Goal: Task Accomplishment & Management: Use online tool/utility

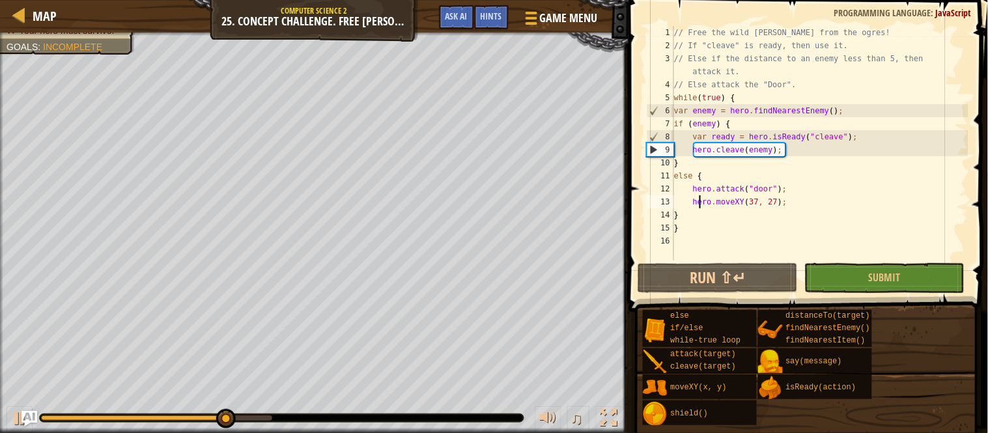
scroll to position [5, 13]
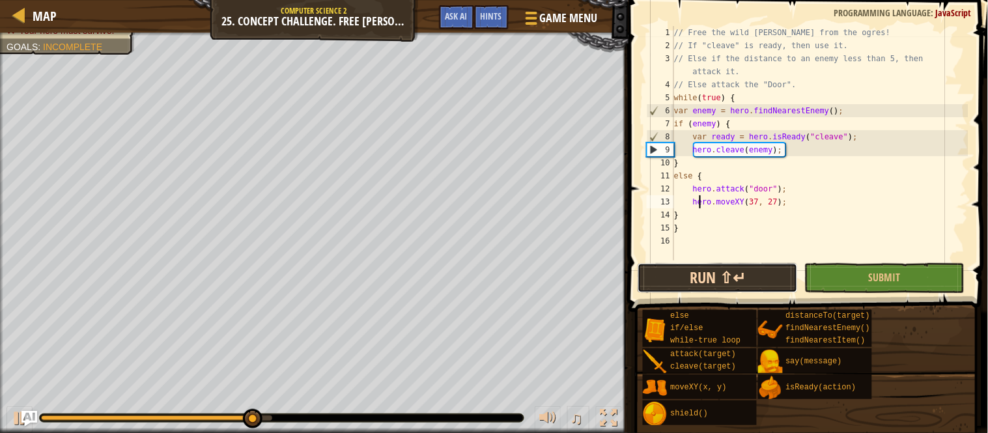
click at [731, 277] on button "Run ⇧↵" at bounding box center [718, 278] width 160 height 30
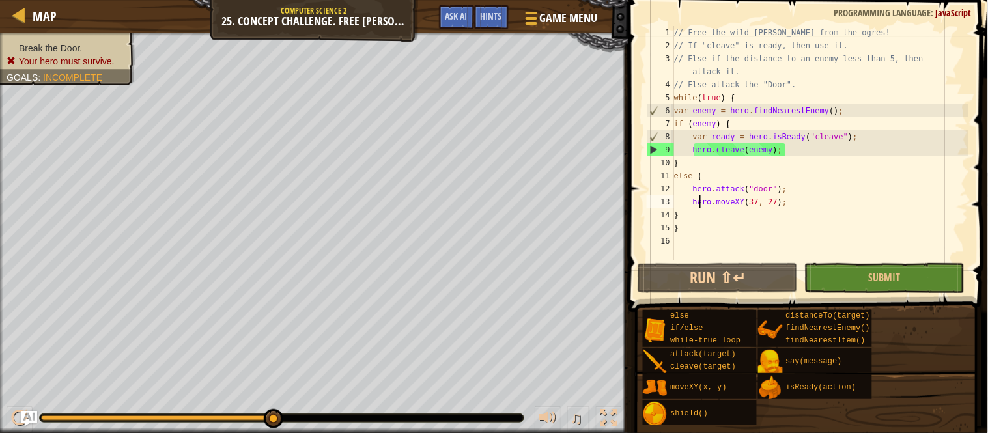
click at [765, 203] on div "// Free the wild [PERSON_NAME] from the ogres! // If "cleave" is ready, then us…" at bounding box center [820, 156] width 297 height 261
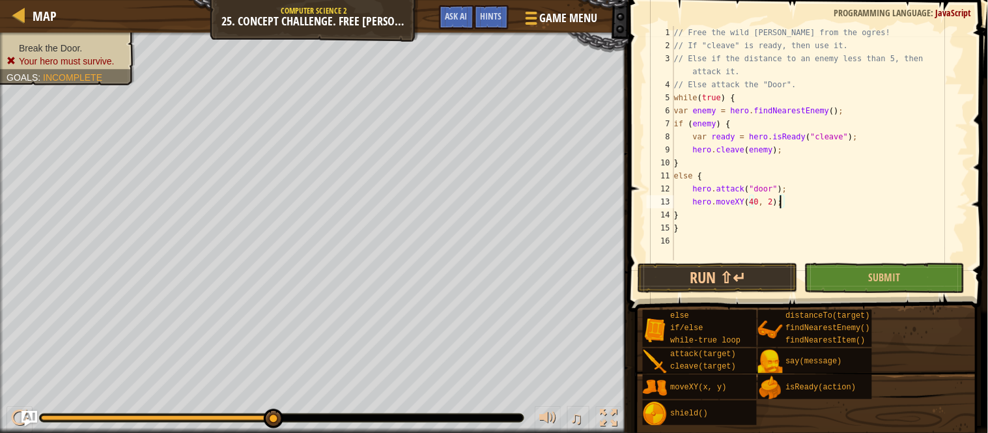
type textarea "hero.moveXY(40, 29);"
click at [739, 258] on div "// Free the wild [PERSON_NAME] from the ogres! // If "cleave" is ready, then us…" at bounding box center [820, 156] width 297 height 261
click at [879, 279] on span "Submit" at bounding box center [885, 277] width 32 height 14
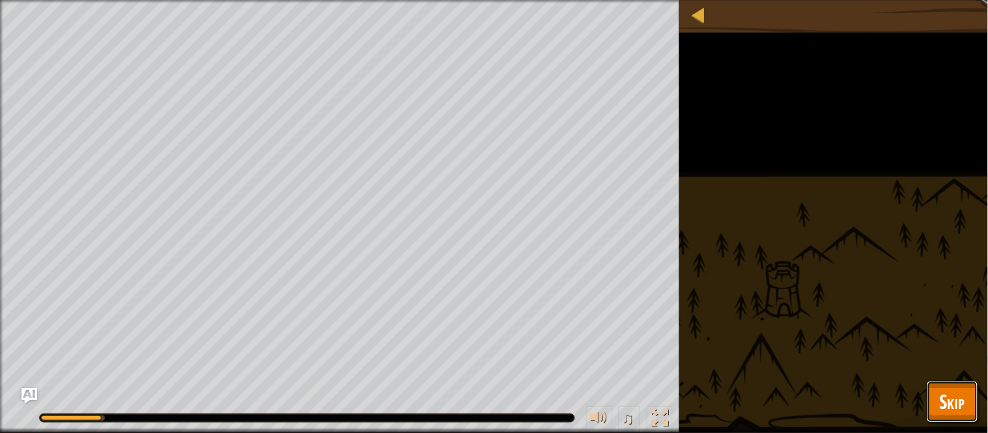
click at [943, 403] on span "Skip" at bounding box center [952, 401] width 25 height 27
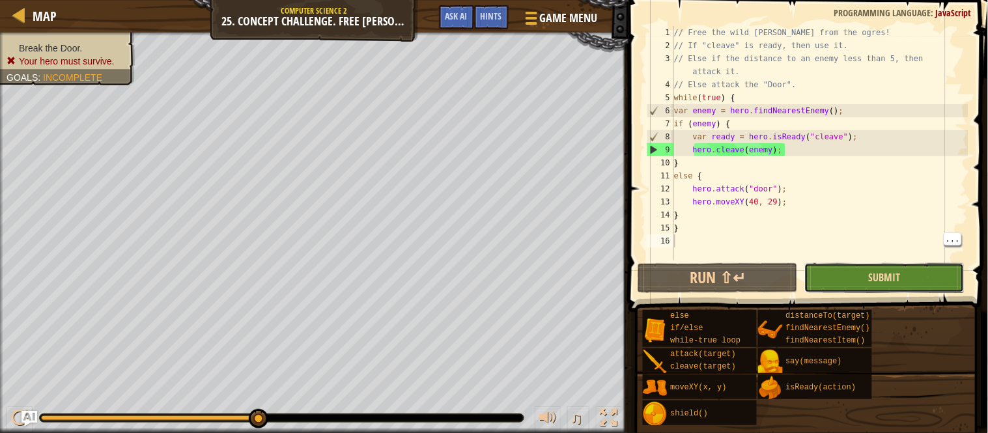
click at [876, 280] on span "Submit" at bounding box center [885, 277] width 32 height 14
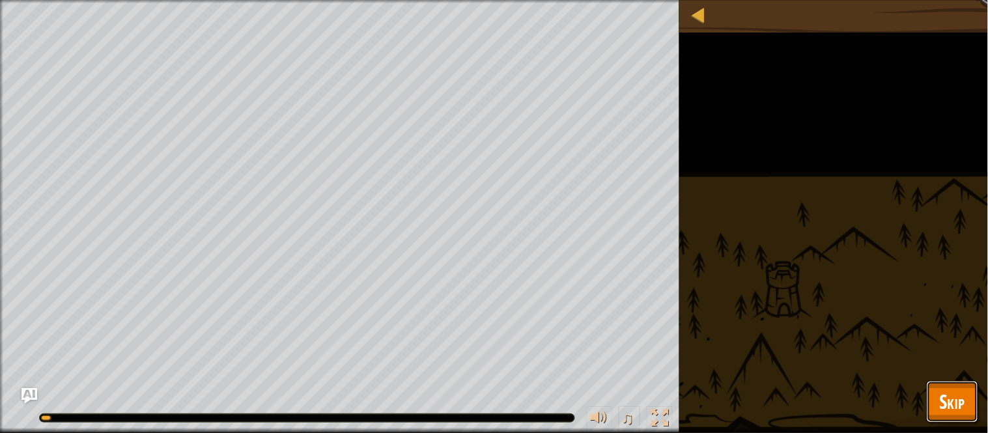
click at [974, 414] on button "Skip" at bounding box center [952, 402] width 51 height 42
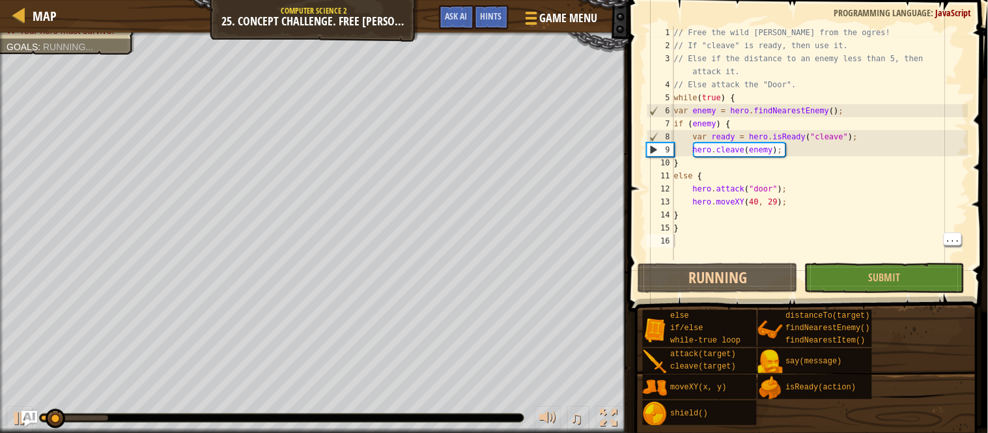
click at [967, 405] on div "else if/else while-true loop attack(target) cleave(target) moveXY(x, y) shield(…" at bounding box center [810, 367] width 337 height 117
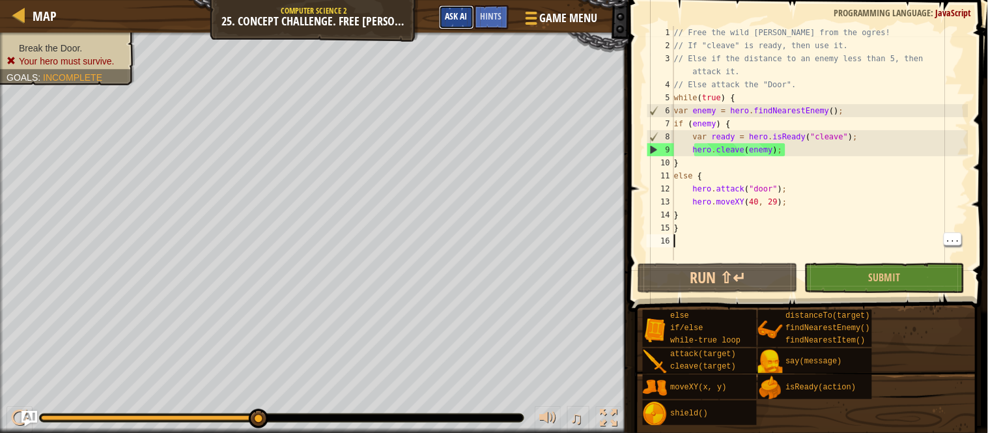
click at [456, 14] on span "Ask AI" at bounding box center [456, 16] width 22 height 12
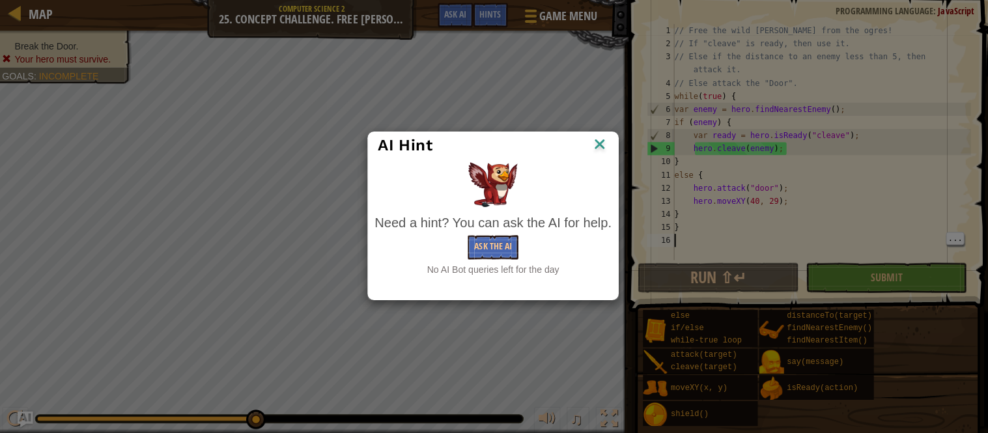
click at [611, 146] on div "AI Hint" at bounding box center [494, 147] width 248 height 27
click at [602, 162] on div "Need a hint? You can ask the AI for help. Ask the AI No AI Bot queries left for…" at bounding box center [494, 220] width 242 height 120
click at [597, 159] on div "AI Hint" at bounding box center [494, 147] width 248 height 27
click at [612, 152] on div "AI Hint" at bounding box center [494, 147] width 248 height 27
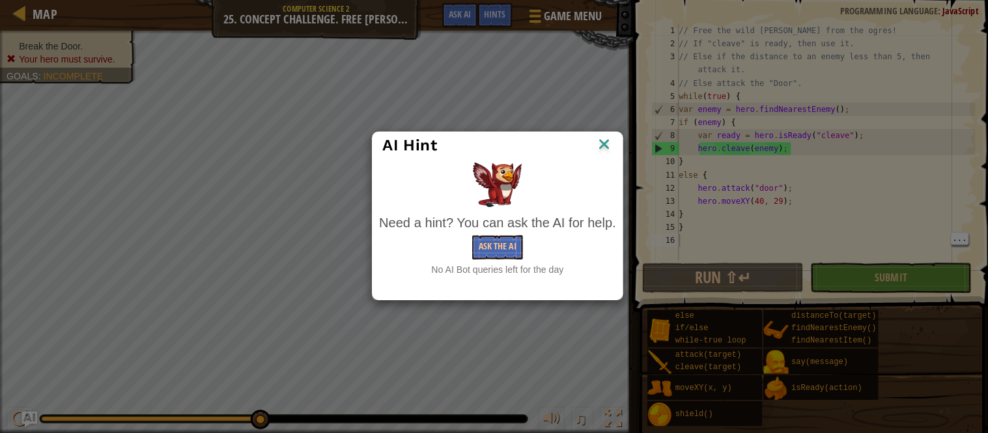
click at [601, 141] on img at bounding box center [599, 147] width 17 height 20
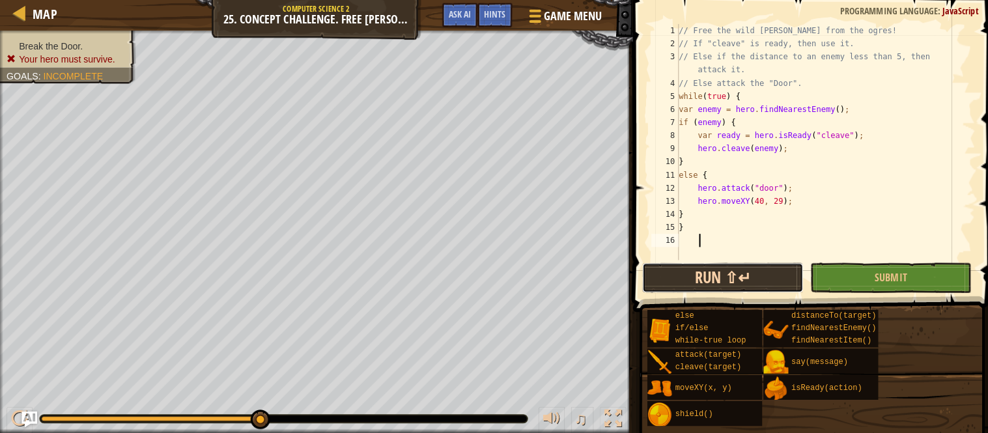
click at [771, 263] on button "Run ⇧↵" at bounding box center [718, 278] width 160 height 30
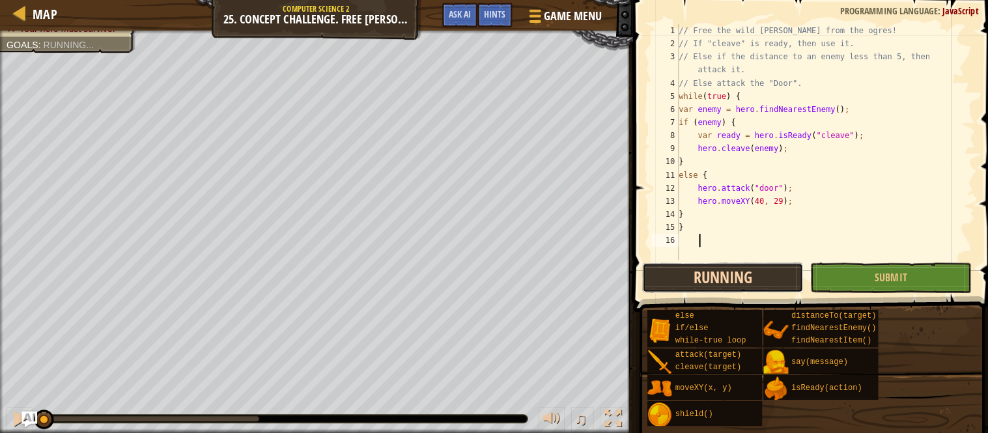
click at [763, 272] on button "Running" at bounding box center [718, 278] width 160 height 30
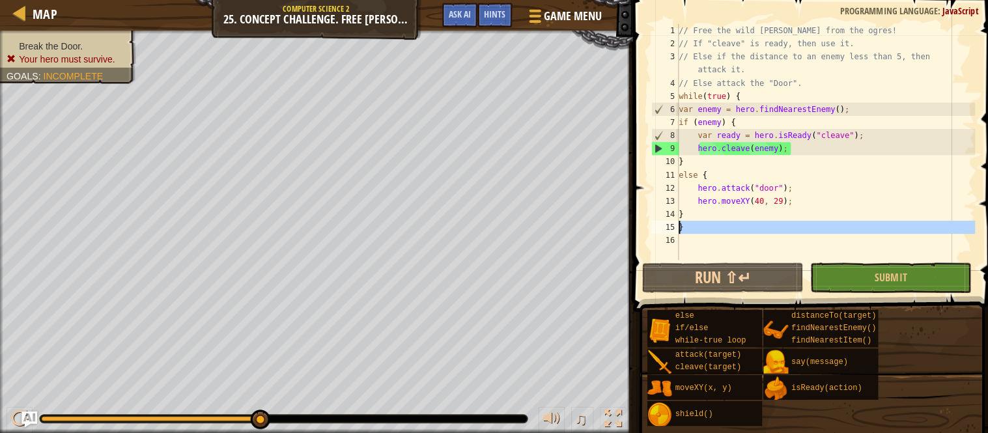
click at [656, 233] on div "15" at bounding box center [660, 227] width 27 height 13
type textarea "}"
click at [693, 249] on div "// Free the wild [PERSON_NAME] from the ogres! // If "cleave" is ready, then us…" at bounding box center [820, 156] width 297 height 261
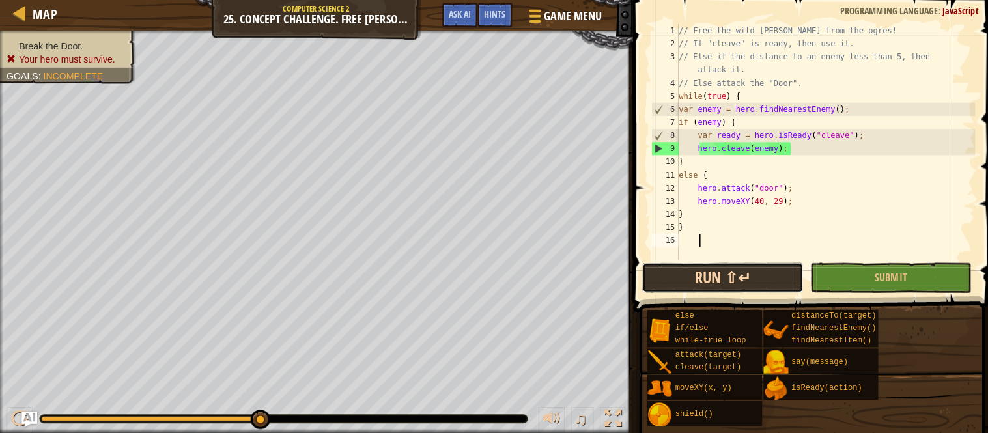
click at [708, 279] on button "Run ⇧↵" at bounding box center [718, 278] width 160 height 30
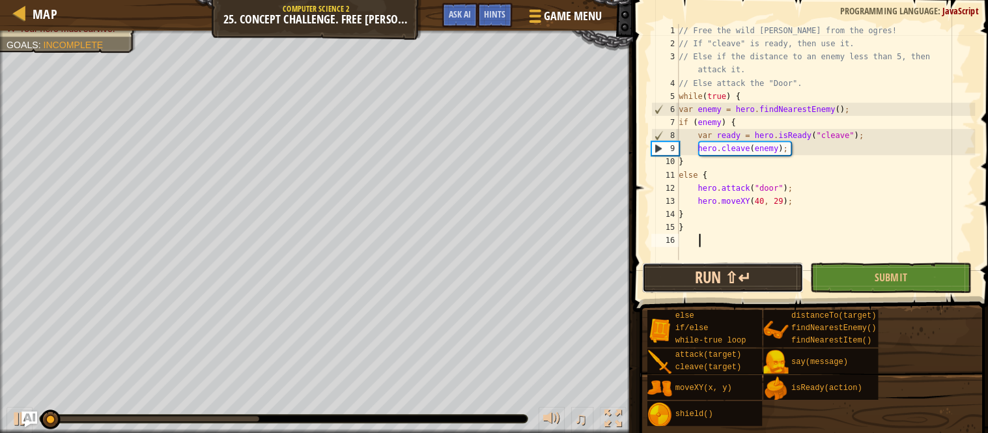
click at [708, 279] on button "Run ⇧↵" at bounding box center [718, 278] width 160 height 30
click at [708, 279] on button "Running" at bounding box center [718, 278] width 160 height 30
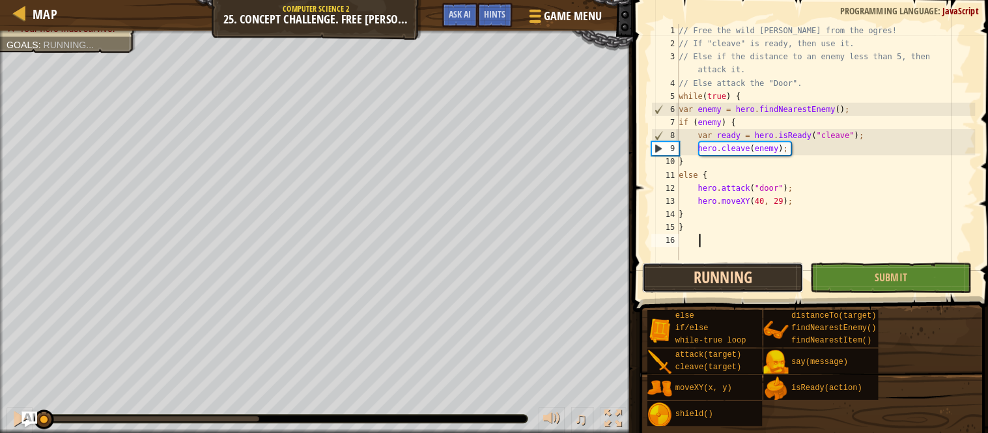
click at [708, 279] on button "Running" at bounding box center [718, 278] width 160 height 30
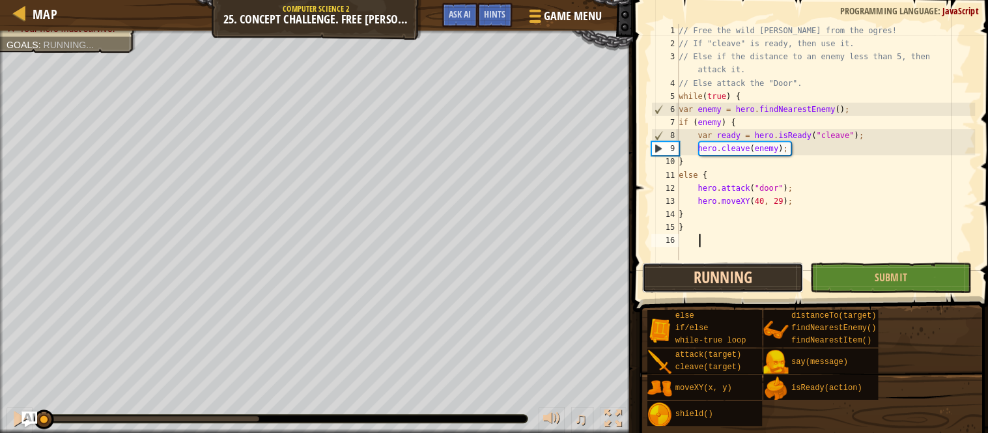
click at [708, 279] on button "Running" at bounding box center [718, 278] width 160 height 30
click at [708, 279] on button "Run ⇧↵" at bounding box center [718, 278] width 160 height 30
click at [708, 279] on button "Running" at bounding box center [718, 278] width 160 height 30
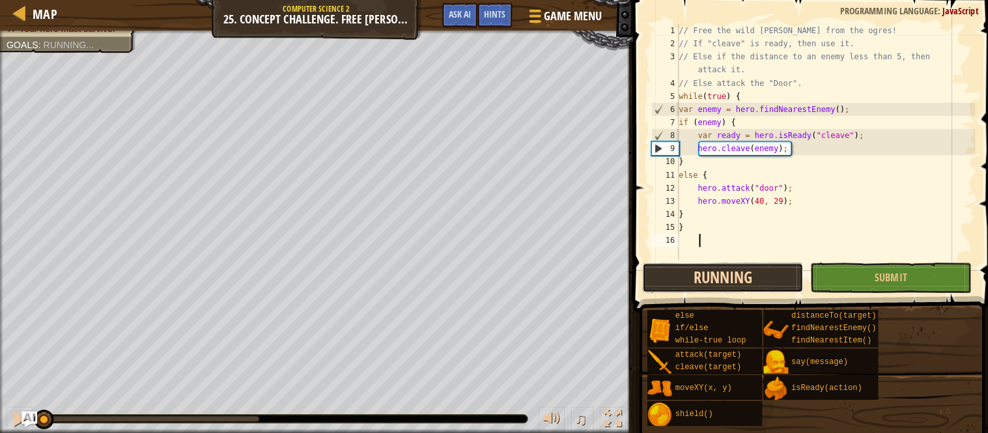
click at [708, 279] on button "Running" at bounding box center [718, 278] width 160 height 30
click at [711, 281] on button "Running" at bounding box center [718, 278] width 160 height 30
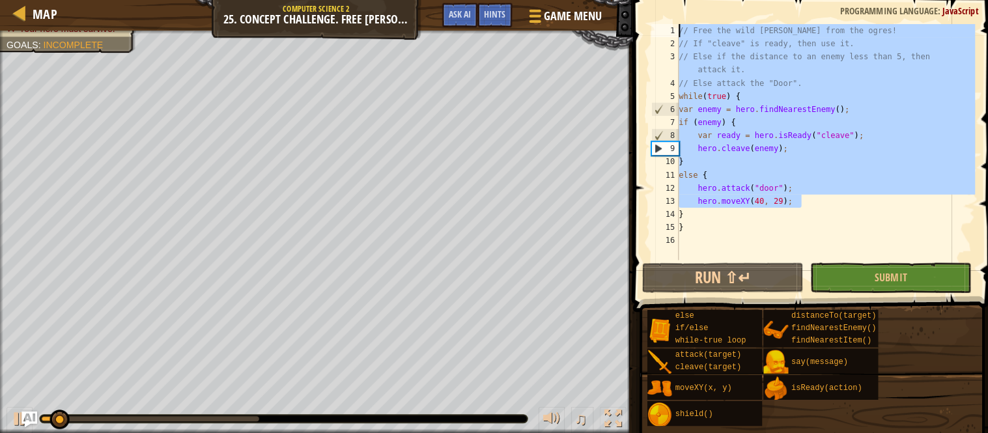
drag, startPoint x: 810, startPoint y: 201, endPoint x: 657, endPoint y: 12, distance: 243.5
click at [657, 12] on div "1 2 3 4 5 6 7 8 9 10 11 12 13 14 15 16 // Free the wild [PERSON_NAME] from the …" at bounding box center [806, 182] width 363 height 350
click at [932, 179] on div "// Free the wild [PERSON_NAME] from the ogres! // If "cleave" is ready, then us…" at bounding box center [820, 143] width 297 height 234
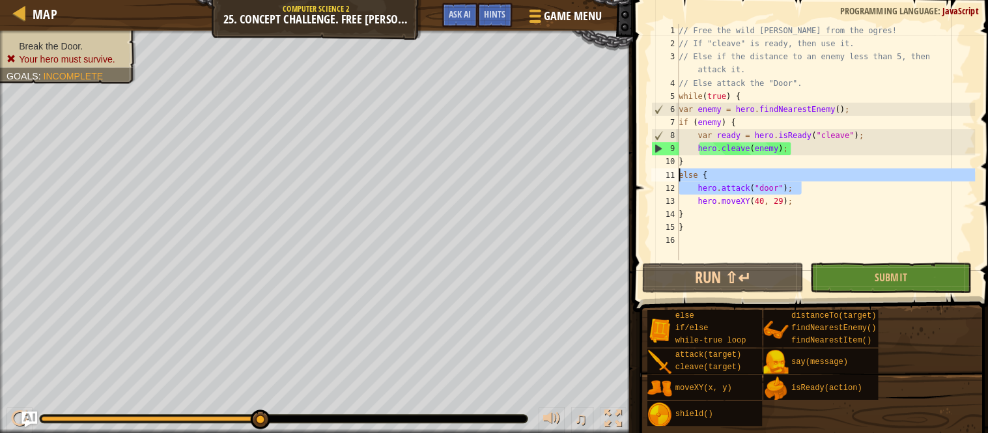
drag, startPoint x: 814, startPoint y: 195, endPoint x: 651, endPoint y: 180, distance: 164.2
click at [651, 180] on div "else { 1 2 3 4 5 6 7 8 9 10 11 12 13 14 15 16 // Free the wild [PERSON_NAME] fr…" at bounding box center [806, 143] width 324 height 234
click at [651, 180] on div "11" at bounding box center [660, 175] width 27 height 13
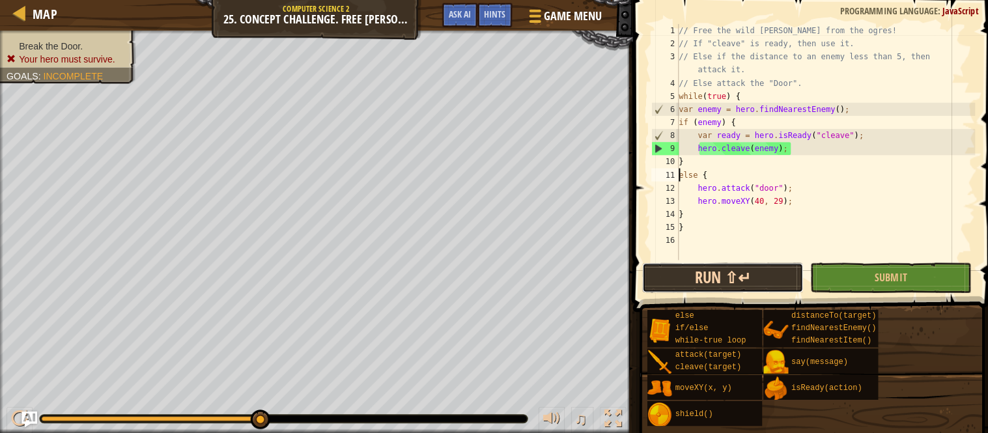
click at [722, 265] on button "Run ⇧↵" at bounding box center [718, 278] width 160 height 30
click at [742, 275] on button "Run ⇧↵" at bounding box center [718, 278] width 160 height 30
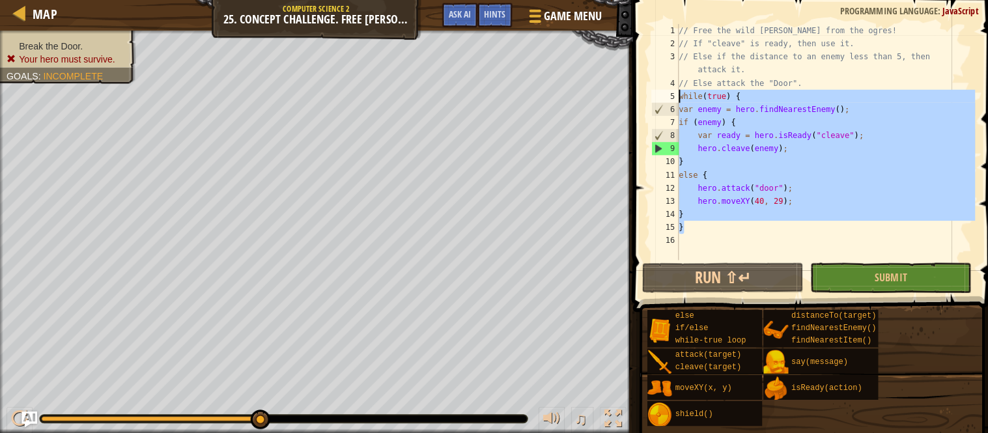
drag, startPoint x: 711, startPoint y: 229, endPoint x: 667, endPoint y: 96, distance: 140.1
click at [667, 96] on div "else { 1 2 3 4 5 6 7 8 9 10 11 12 13 14 15 16 // Free the wild [PERSON_NAME] fr…" at bounding box center [806, 143] width 324 height 234
type textarea "while(true) { var enemy = hero.findNearestEnemy();"
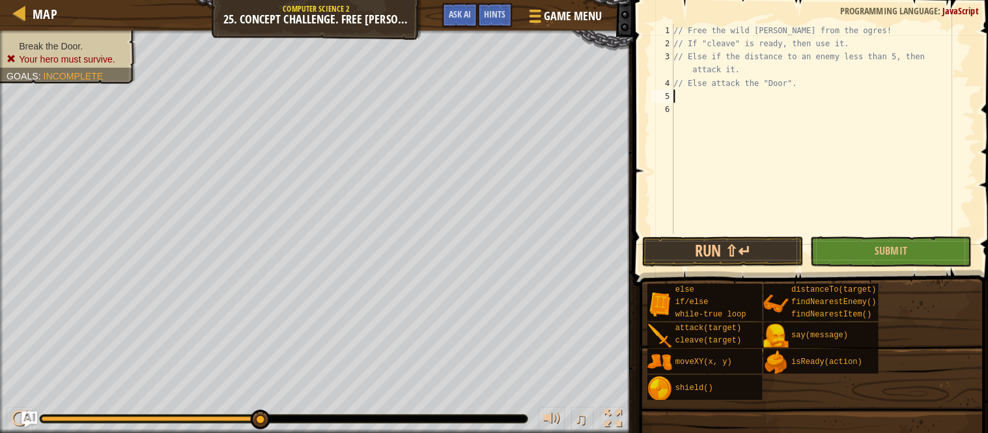
type textarea "wh"
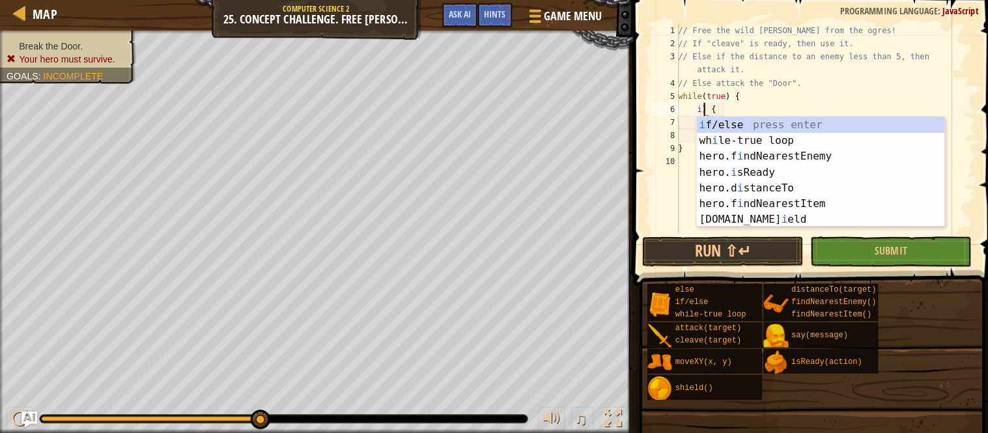
scroll to position [5, 4]
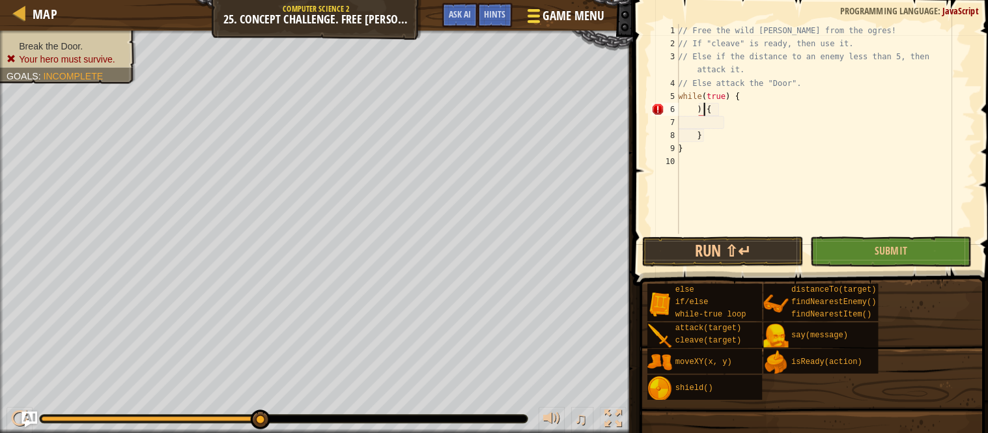
type textarea ") {"
click at [534, 18] on span at bounding box center [530, 18] width 12 height 3
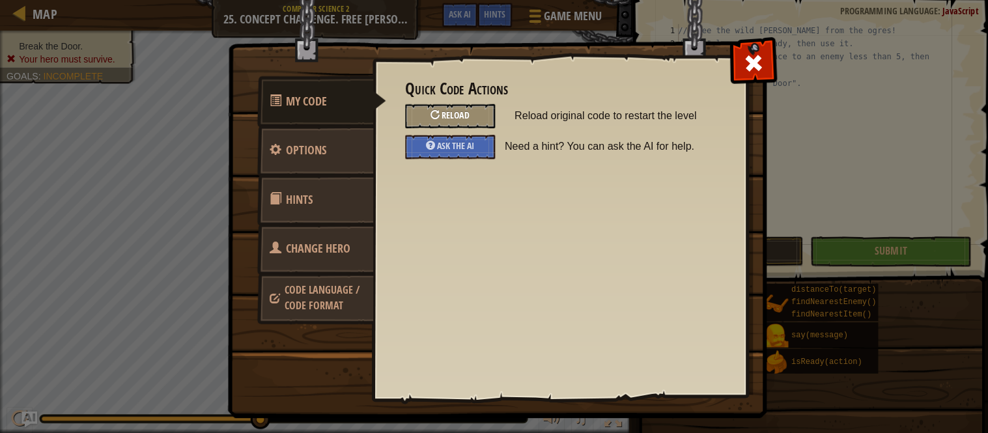
click at [465, 113] on span "Reload" at bounding box center [452, 116] width 27 height 12
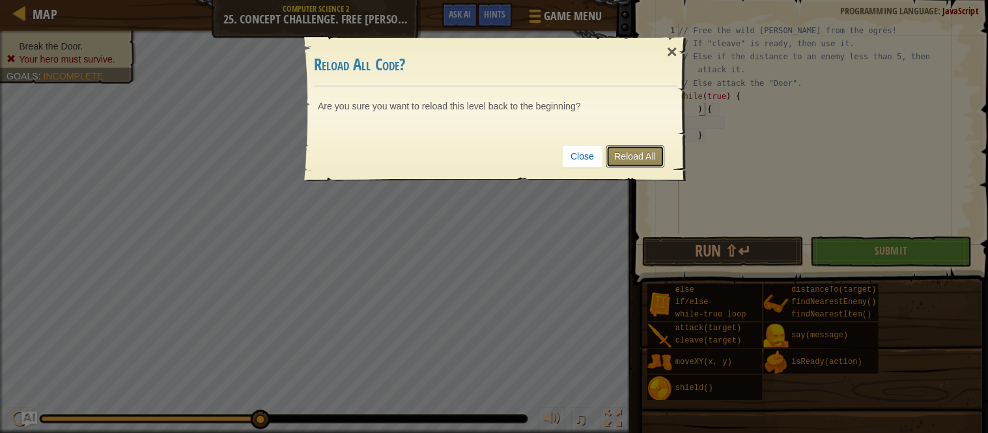
click at [613, 160] on link "Reload All" at bounding box center [631, 158] width 58 height 22
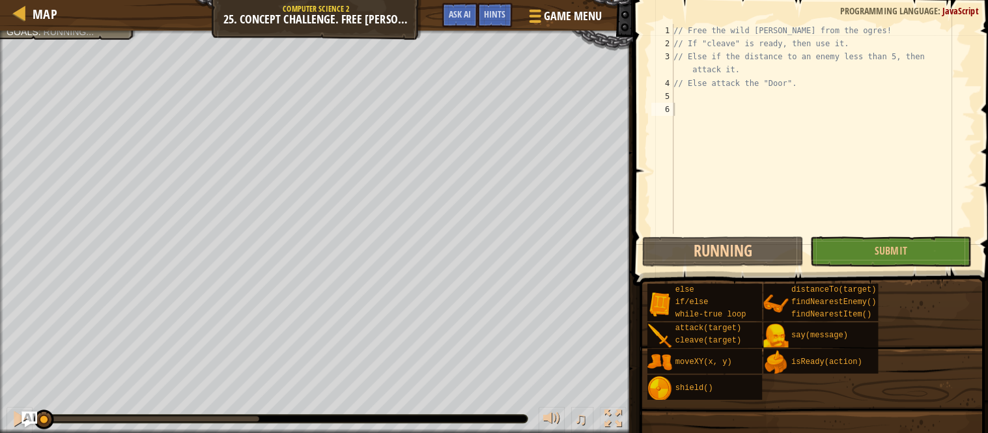
scroll to position [5, 0]
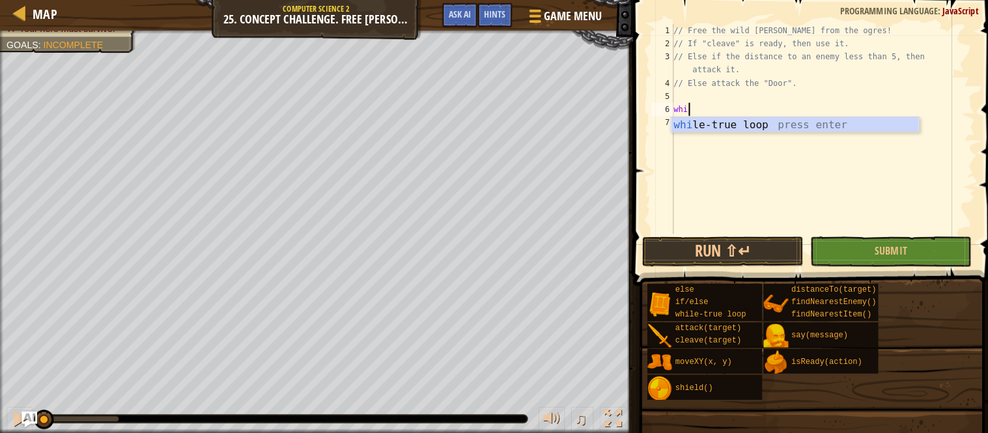
type textarea "whil"
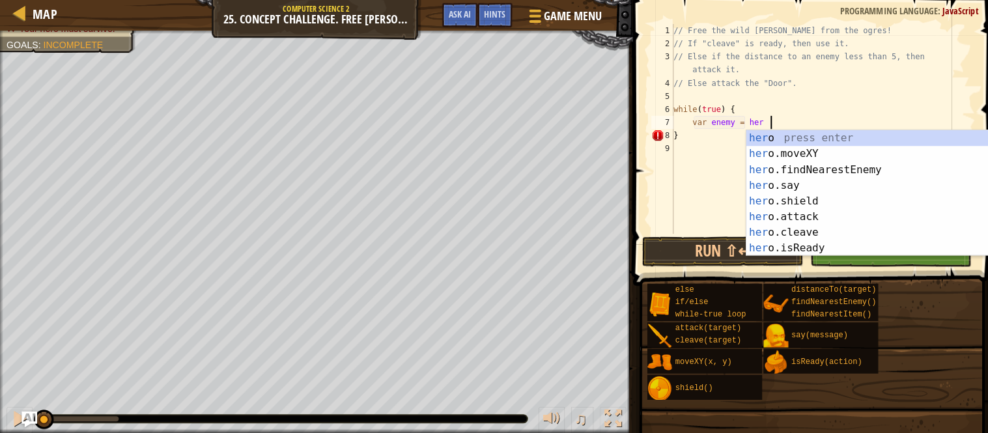
scroll to position [5, 13]
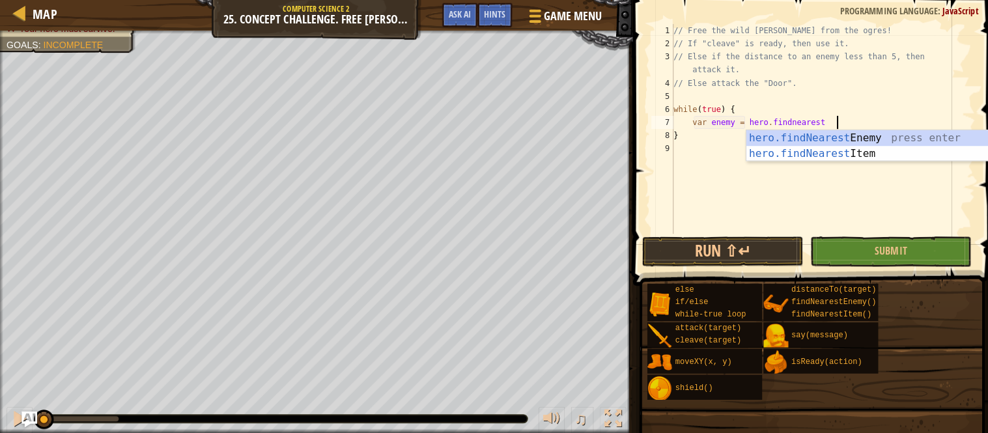
type textarea "var enemy = hero.findnearest"
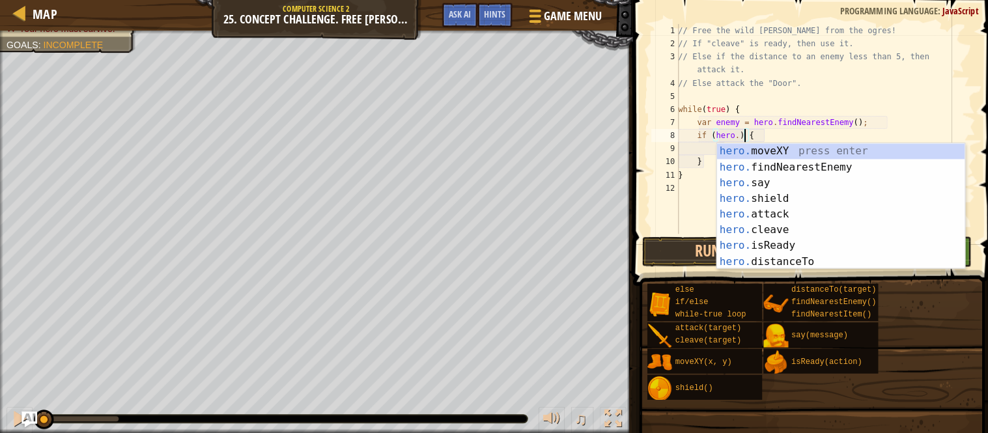
scroll to position [5, 11]
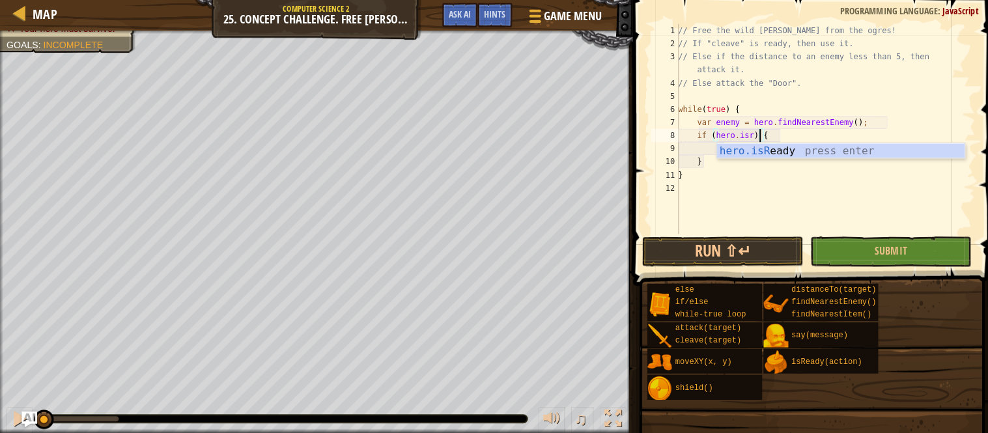
type textarea "if (hero.isReady("cleave")) {"
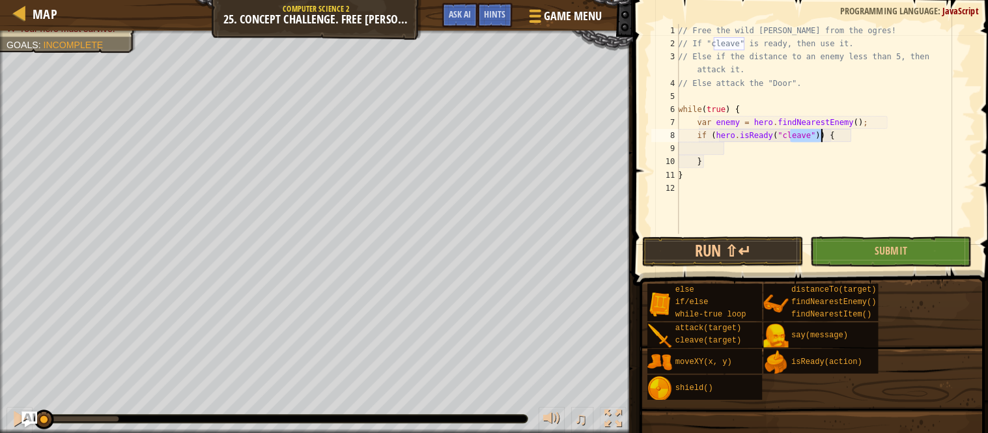
click at [706, 147] on div "// Free the wild [PERSON_NAME] from the ogres! // If "cleave" is ready, then us…" at bounding box center [820, 143] width 298 height 234
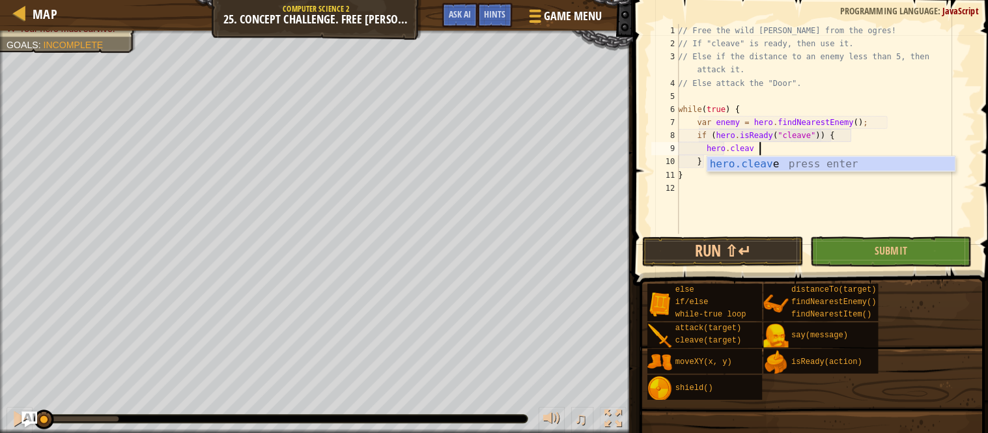
scroll to position [5, 12]
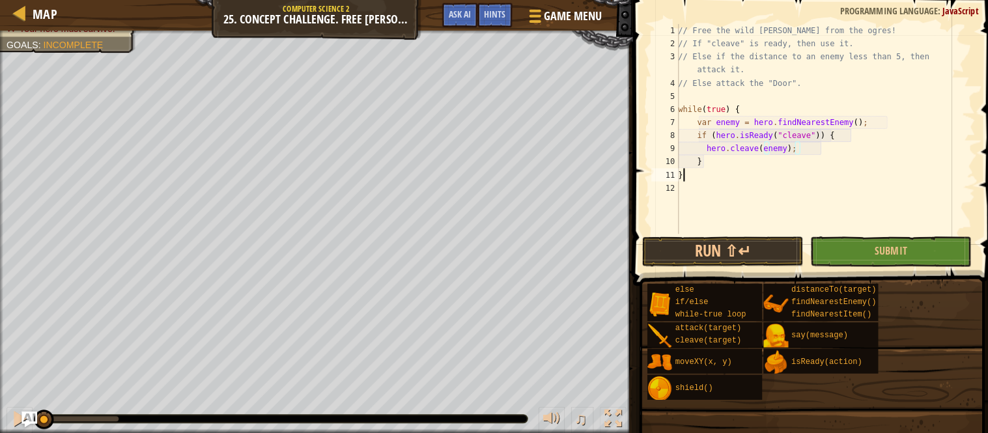
click at [690, 176] on div "// Free the wild [PERSON_NAME] from the ogres! // If "cleave" is ready, then us…" at bounding box center [820, 143] width 298 height 234
type textarea "}"
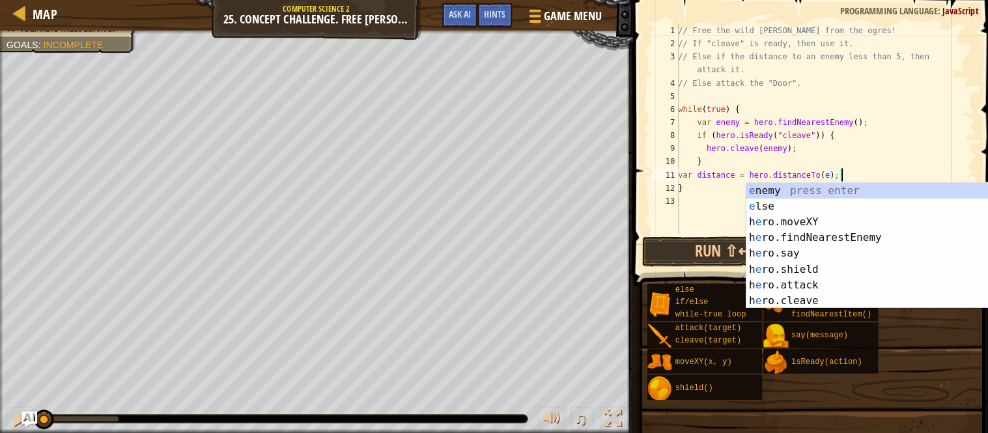
scroll to position [5, 24]
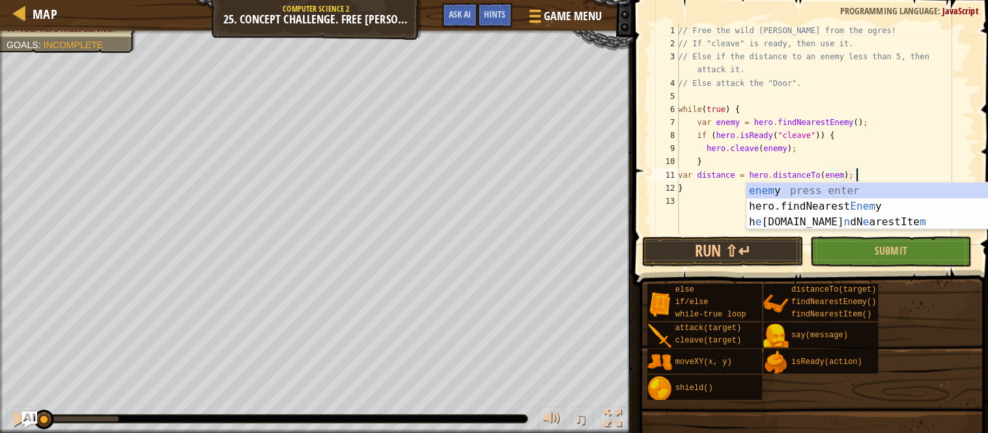
type textarea "var distance = hero.distanceTo(enemy);"
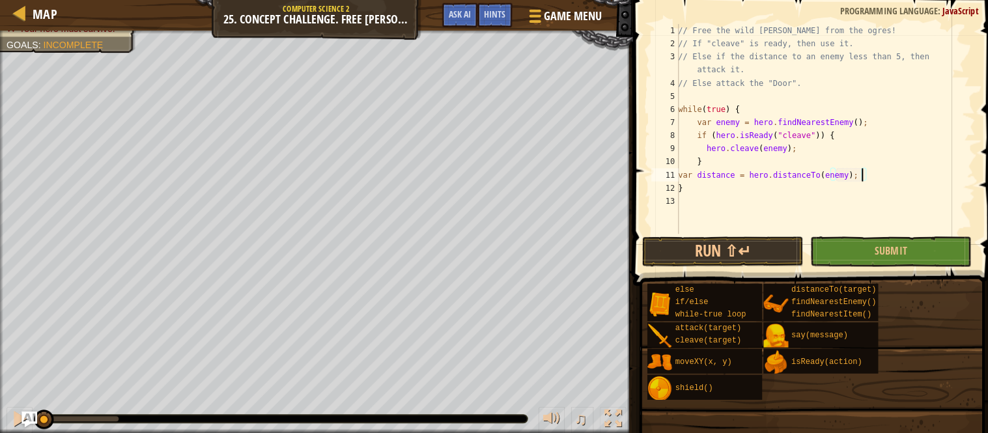
click at [876, 178] on div "// Free the wild [PERSON_NAME] from the ogres! // If "cleave" is ready, then us…" at bounding box center [820, 143] width 298 height 234
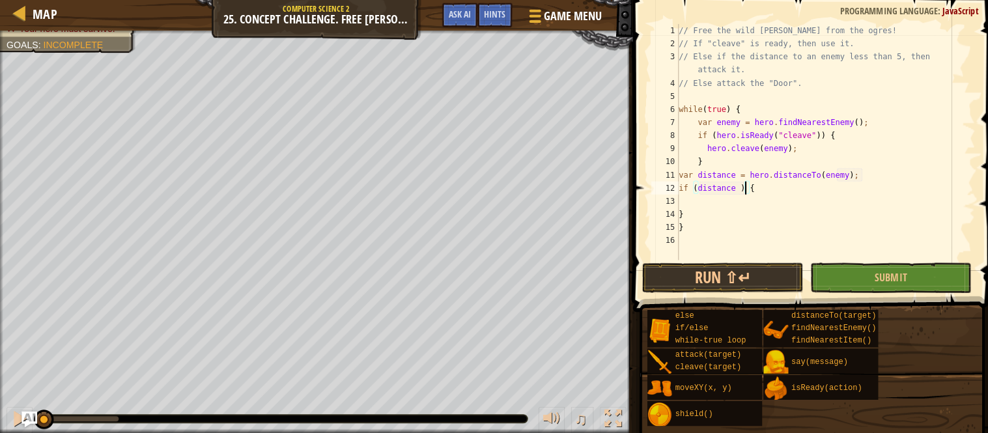
scroll to position [5, 10]
type textarea "if (distance <5) {"
click at [851, 188] on div "// Free the wild [PERSON_NAME] from the ogres! // If "cleave" is ready, then us…" at bounding box center [820, 156] width 297 height 261
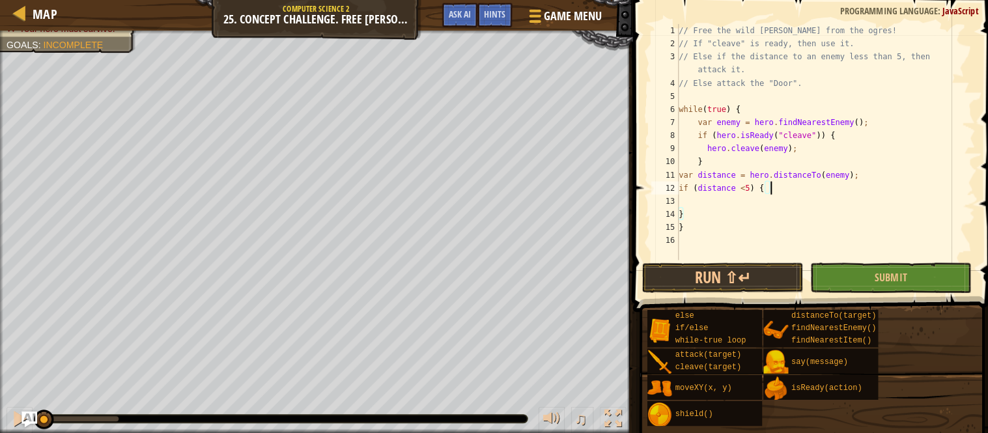
click at [716, 210] on div "// Free the wild [PERSON_NAME] from the ogres! // If "cleave" is ready, then us…" at bounding box center [820, 156] width 297 height 261
type textarea "}"
click at [733, 207] on div "// Free the wild [PERSON_NAME] from the ogres! // If "cleave" is ready, then us…" at bounding box center [820, 156] width 297 height 261
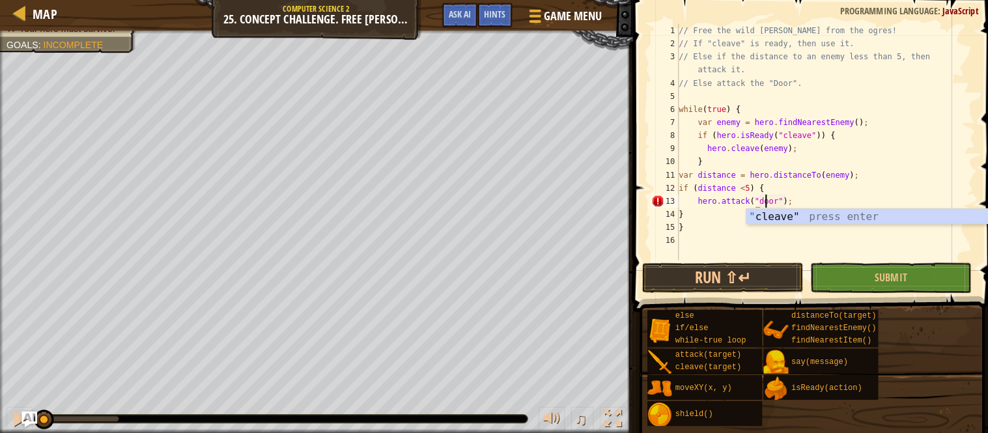
scroll to position [5, 13]
click at [760, 204] on div "// Free the wild [PERSON_NAME] from the ogres! // If "cleave" is ready, then us…" at bounding box center [820, 156] width 297 height 261
click at [797, 216] on div "// Free the wild [PERSON_NAME] from the ogres! // If "cleave" is ready, then us…" at bounding box center [820, 156] width 297 height 261
click at [669, 231] on div "15" at bounding box center [660, 227] width 27 height 13
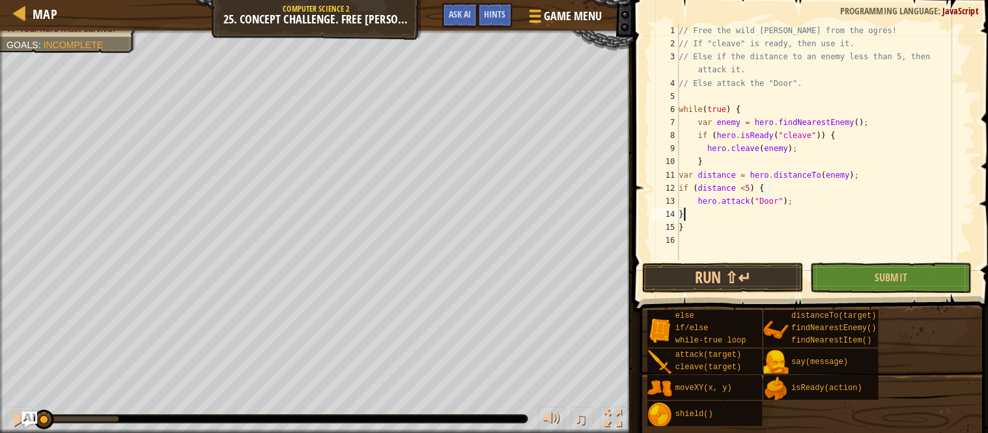
type textarea "}"
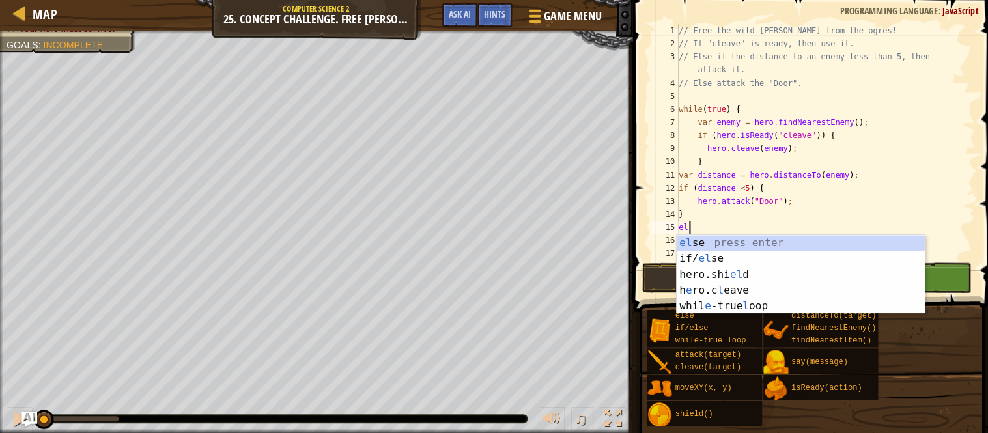
type textarea "else"
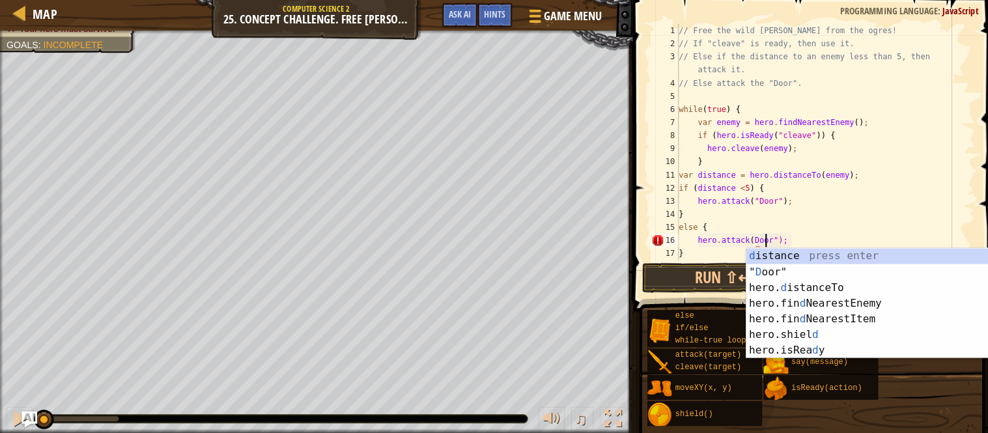
scroll to position [5, 13]
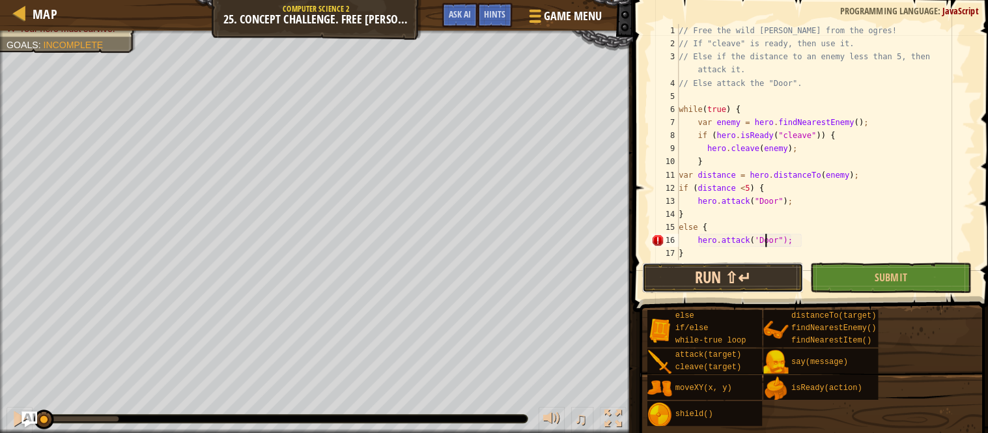
click at [718, 272] on button "Run ⇧↵" at bounding box center [718, 278] width 160 height 30
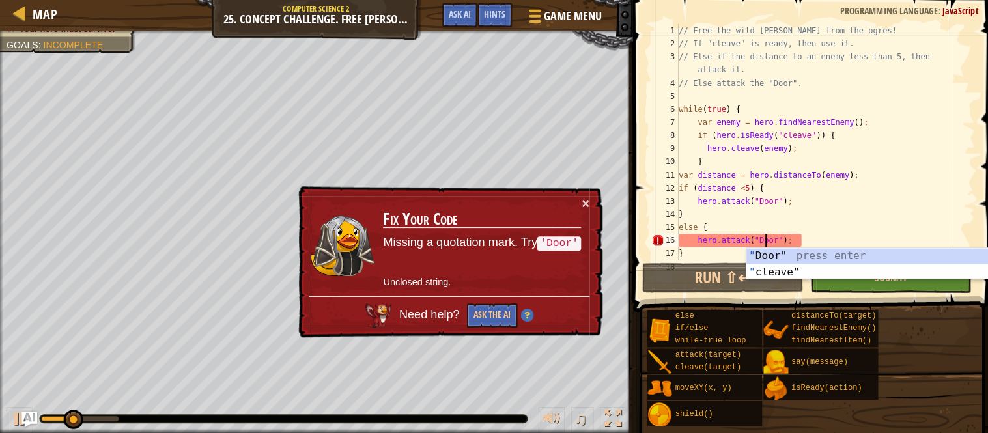
type textarea "hero.attack("Door");"
click at [877, 283] on span "Submit" at bounding box center [885, 277] width 32 height 14
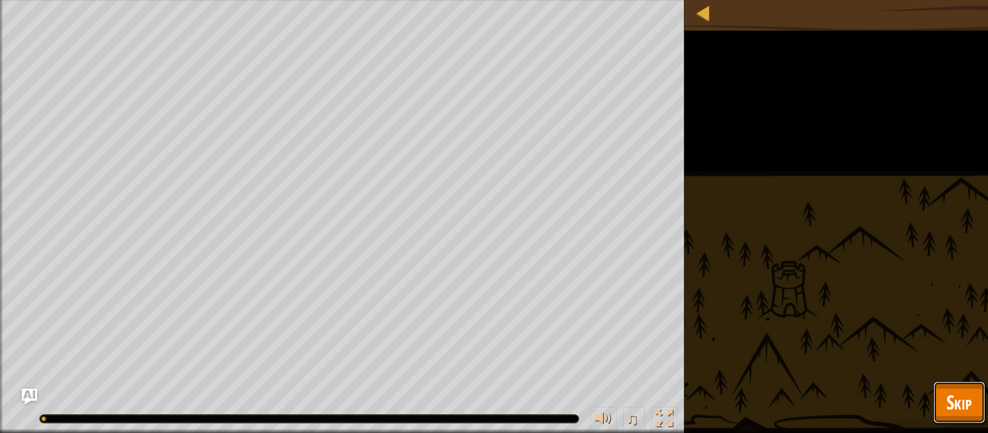
click at [952, 382] on button "Skip" at bounding box center [952, 402] width 51 height 42
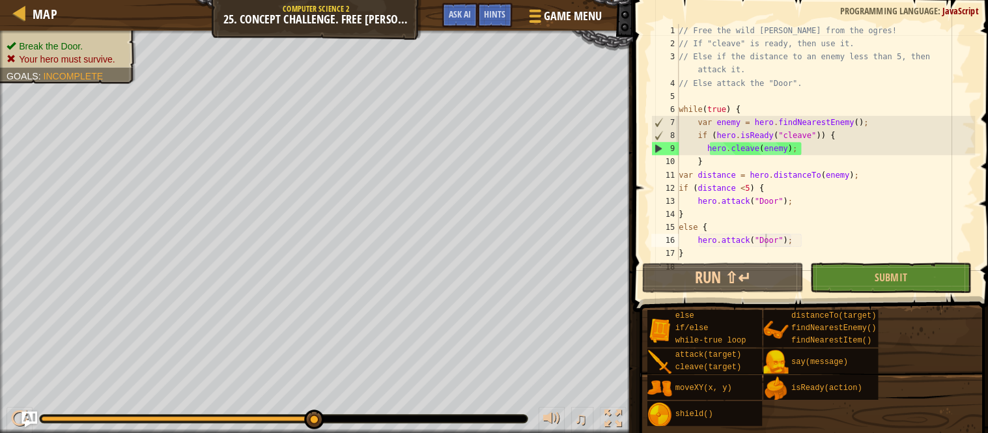
scroll to position [26, 0]
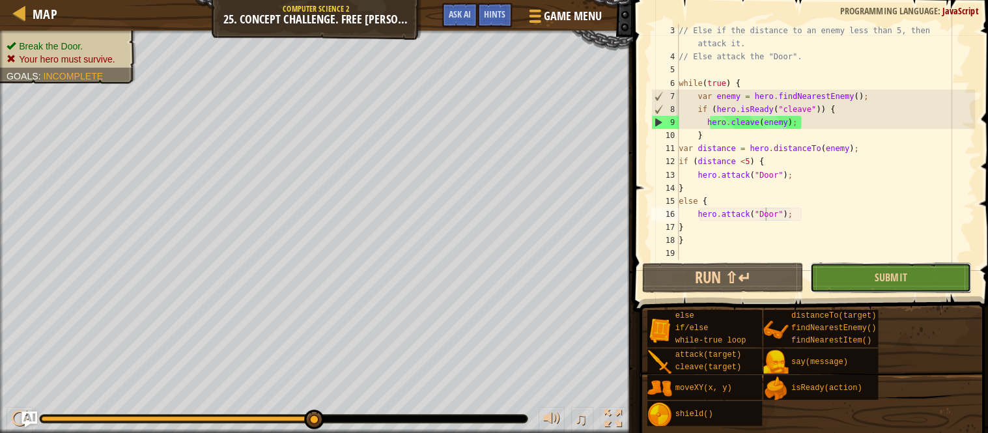
click at [914, 281] on button "Submit" at bounding box center [884, 278] width 160 height 30
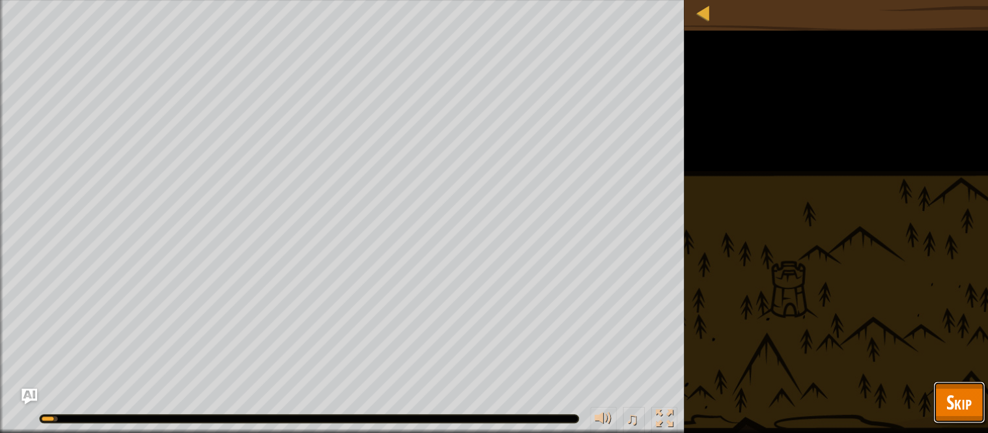
click at [955, 407] on span "Skip" at bounding box center [952, 401] width 25 height 27
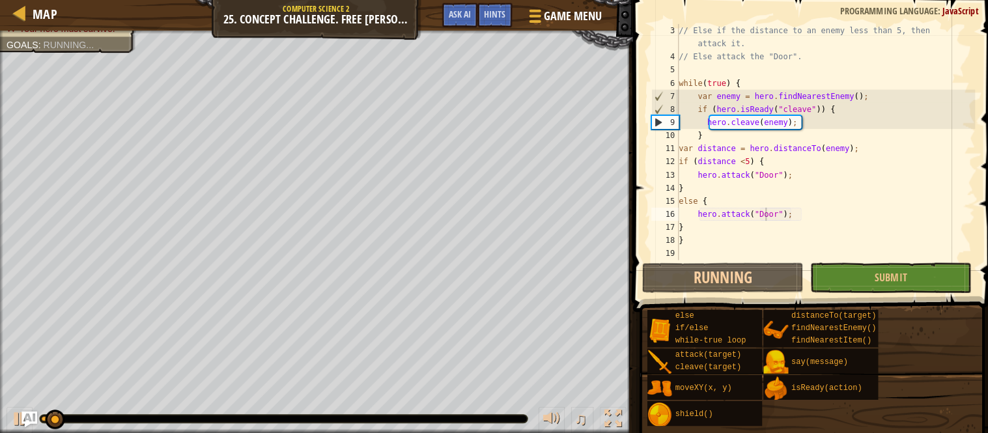
click at [955, 406] on div "else if/else while-true loop attack(target) cleave(target) moveXY(x, y) shield(…" at bounding box center [810, 367] width 337 height 117
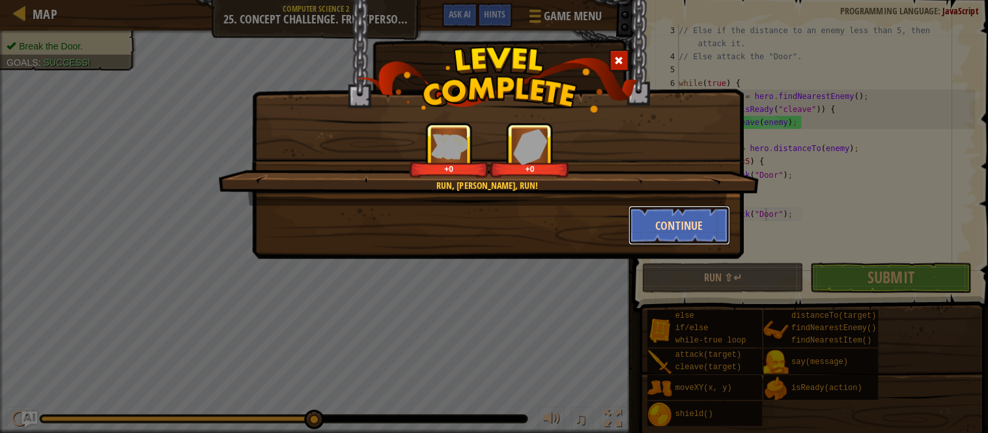
click at [685, 214] on button "Continue" at bounding box center [674, 225] width 101 height 39
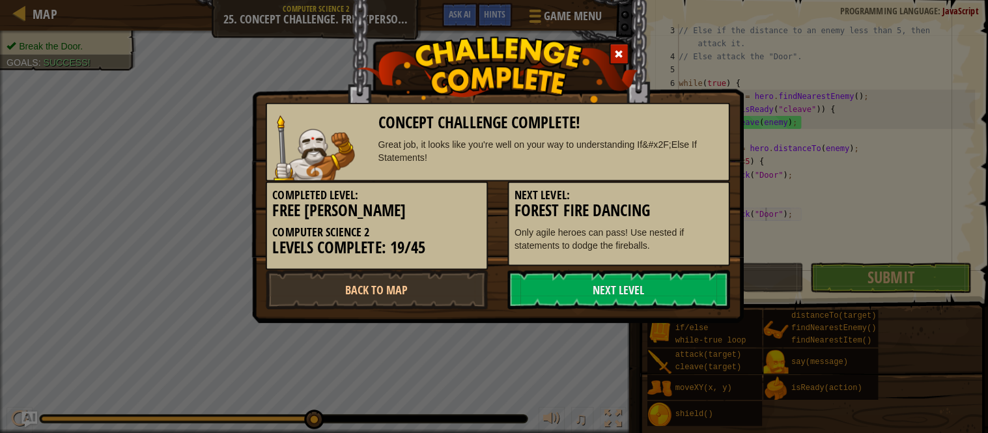
click at [684, 230] on p "Only agile heroes can pass! Use nested if statements to dodge the fireballs." at bounding box center [614, 240] width 206 height 26
click at [612, 60] on span at bounding box center [614, 55] width 9 height 9
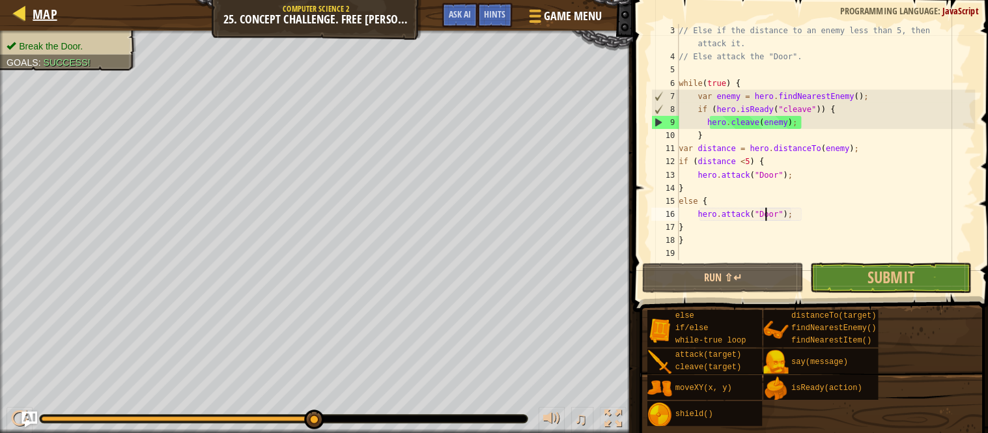
click at [36, 28] on div "Map" at bounding box center [41, 16] width 31 height 33
